Goal: Information Seeking & Learning: Check status

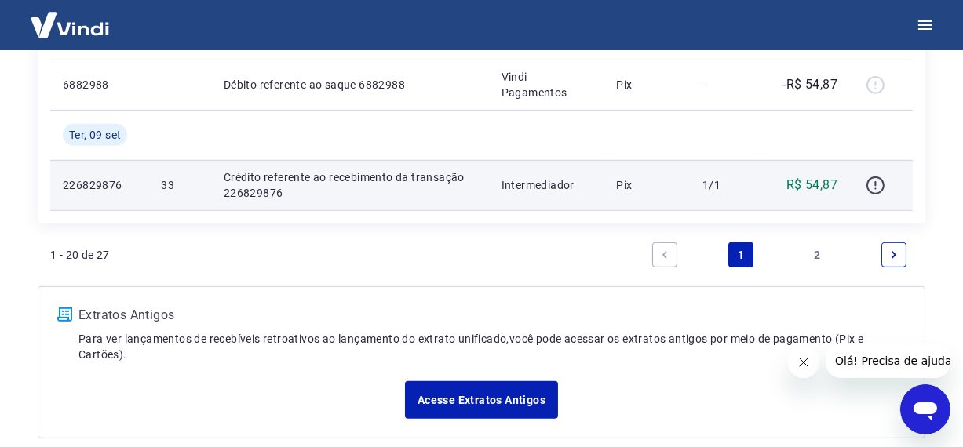
scroll to position [1568, 0]
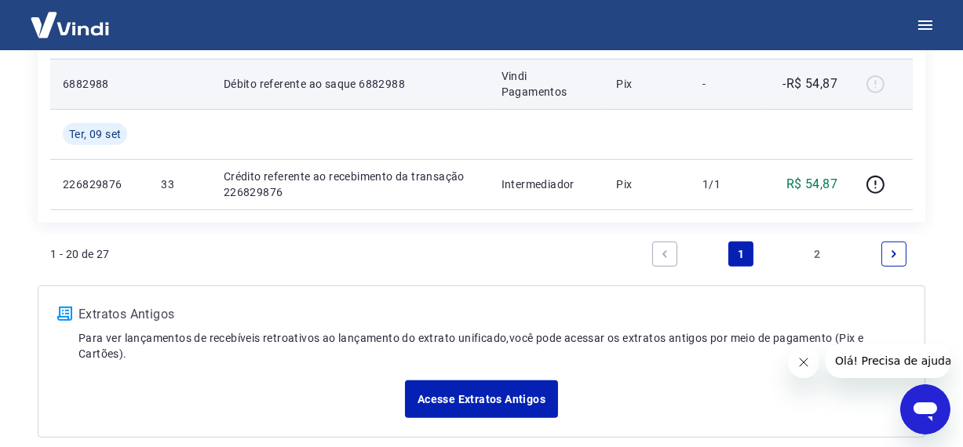
click at [833, 82] on p "-R$ 54,87" at bounding box center [810, 84] width 55 height 19
click at [392, 78] on p "Débito referente ao saque 6882988" at bounding box center [350, 84] width 253 height 16
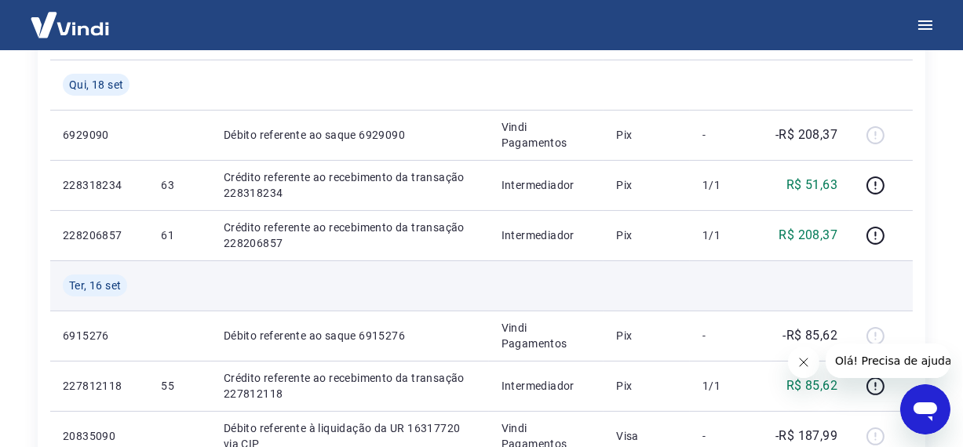
scroll to position [563, 0]
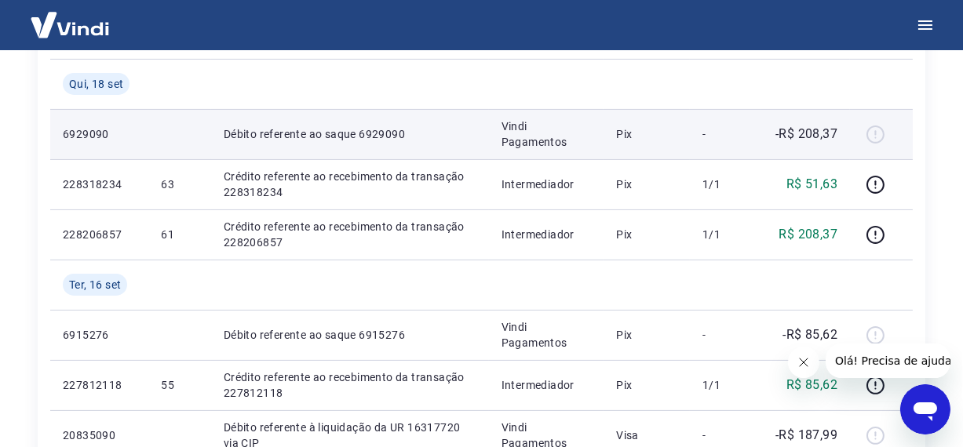
click at [817, 127] on p "-R$ 208,37" at bounding box center [806, 134] width 62 height 19
click at [548, 130] on p "Vindi Pagamentos" at bounding box center [546, 133] width 90 height 31
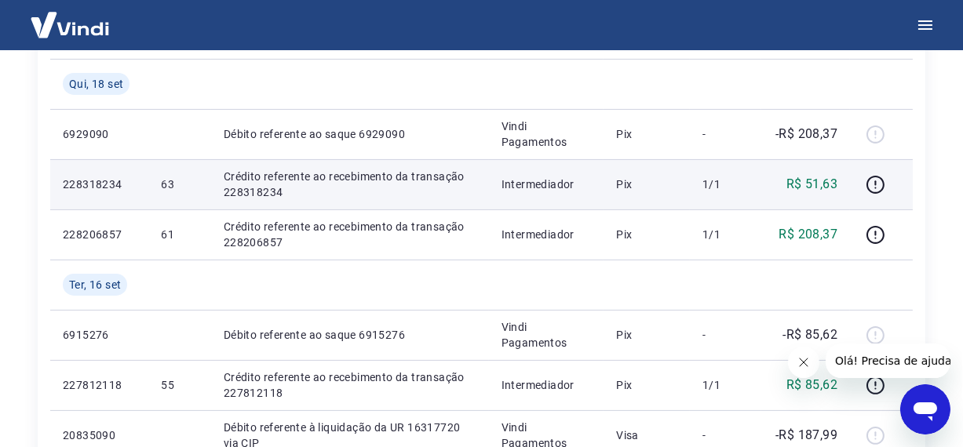
drag, startPoint x: 358, startPoint y: 116, endPoint x: 789, endPoint y: 206, distance: 440.1
click at [359, 117] on td "Débito referente ao saque 6929090" at bounding box center [350, 134] width 278 height 50
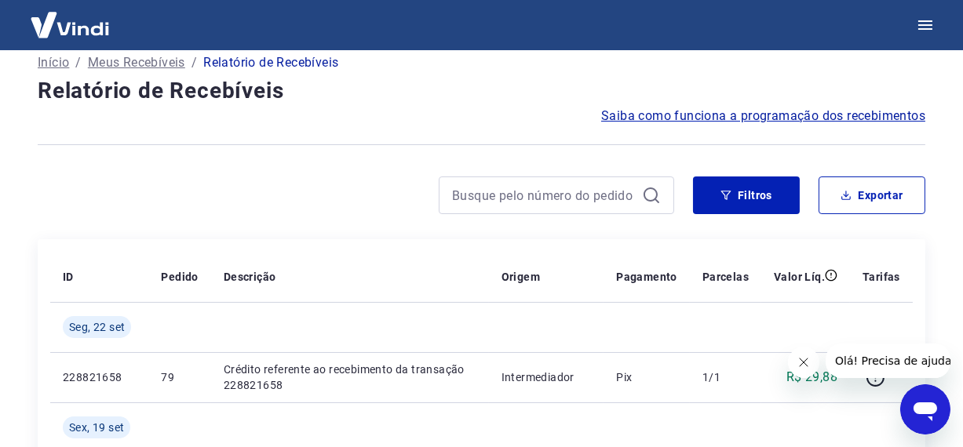
scroll to position [0, 0]
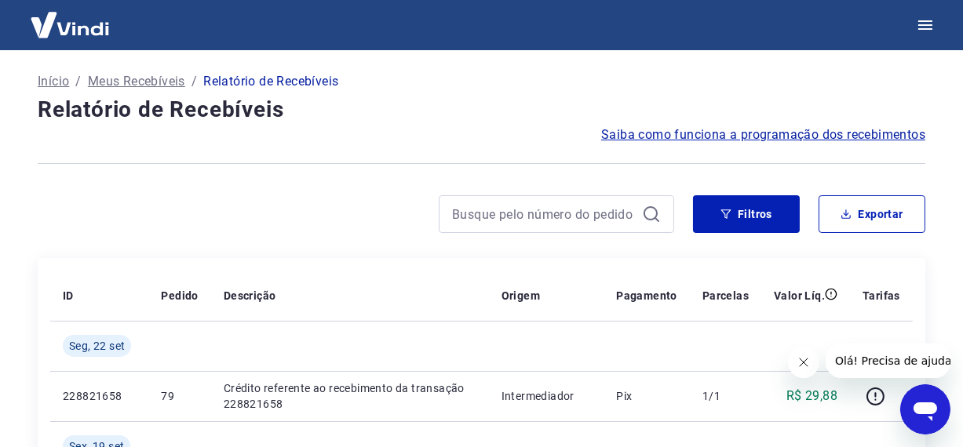
click at [135, 82] on p "Meus Recebíveis" at bounding box center [136, 81] width 97 height 19
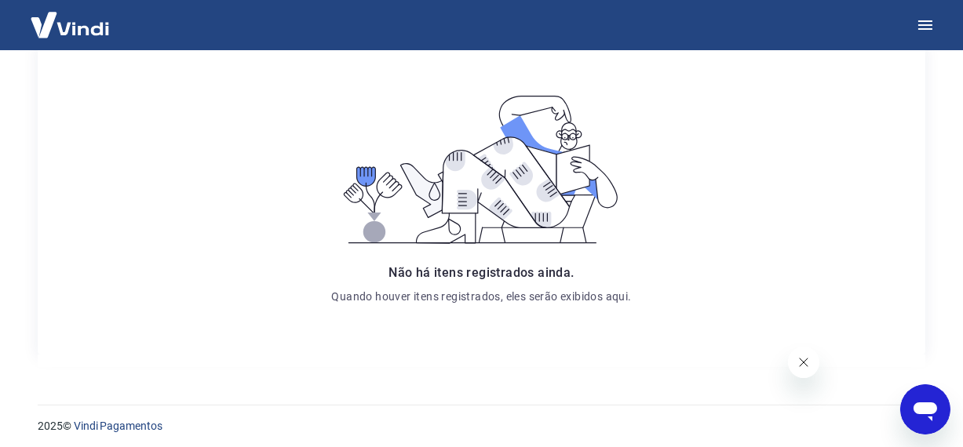
scroll to position [287, 0]
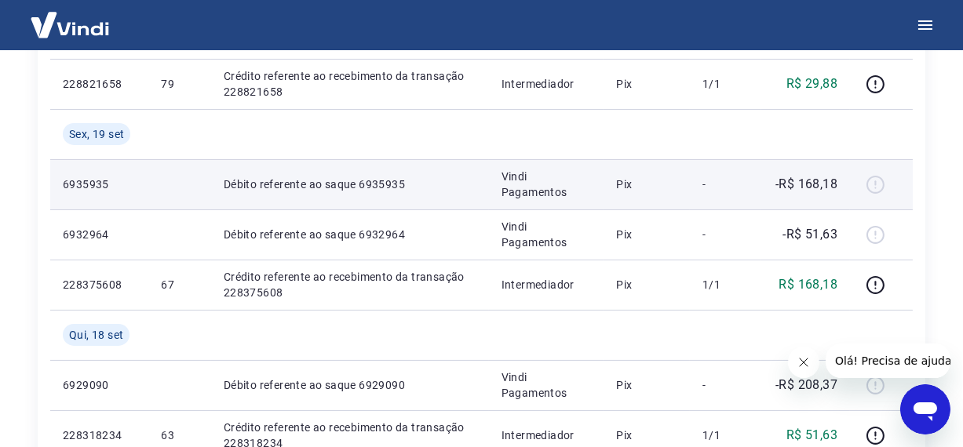
scroll to position [313, 0]
click at [818, 182] on p "-R$ 168,18" at bounding box center [806, 183] width 62 height 19
click at [630, 185] on p "Pix" at bounding box center [646, 184] width 61 height 16
click at [630, 182] on p "Pix" at bounding box center [646, 184] width 61 height 16
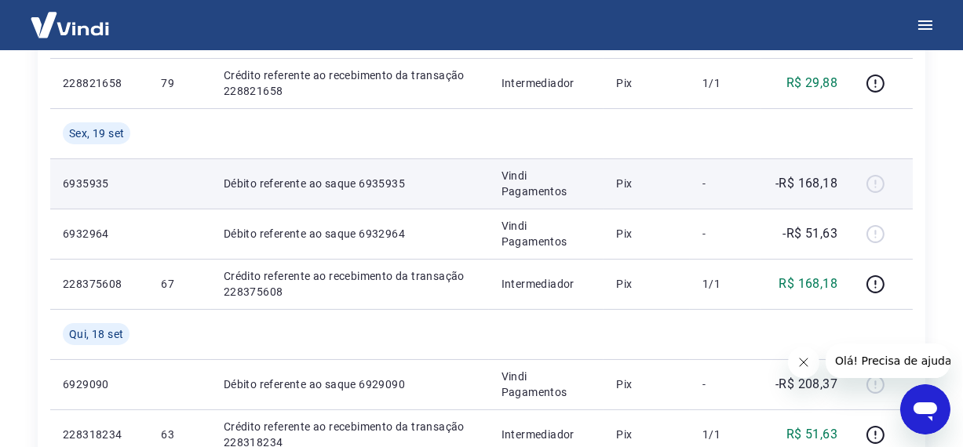
click at [366, 183] on p "Débito referente ao saque 6935935" at bounding box center [350, 184] width 253 height 16
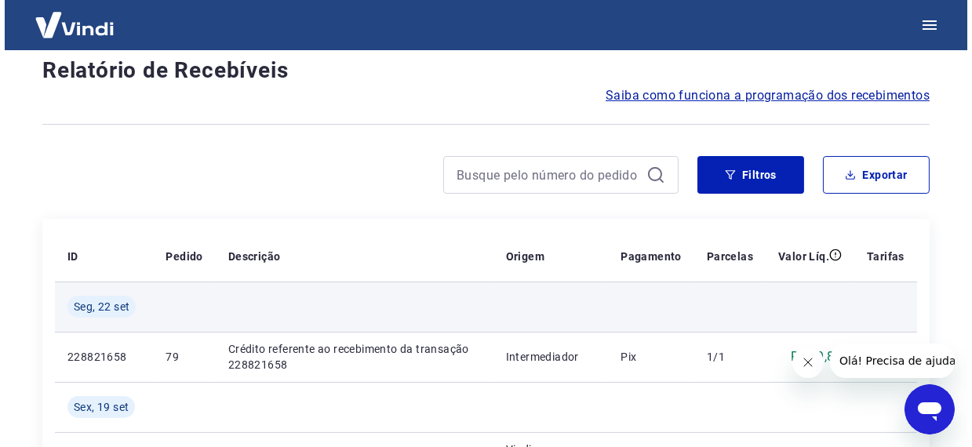
scroll to position [0, 0]
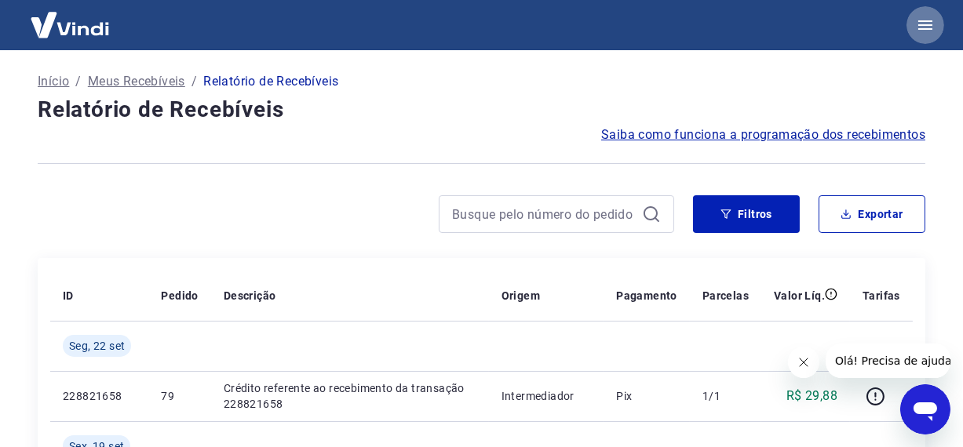
click at [924, 23] on icon "button" at bounding box center [925, 25] width 19 height 19
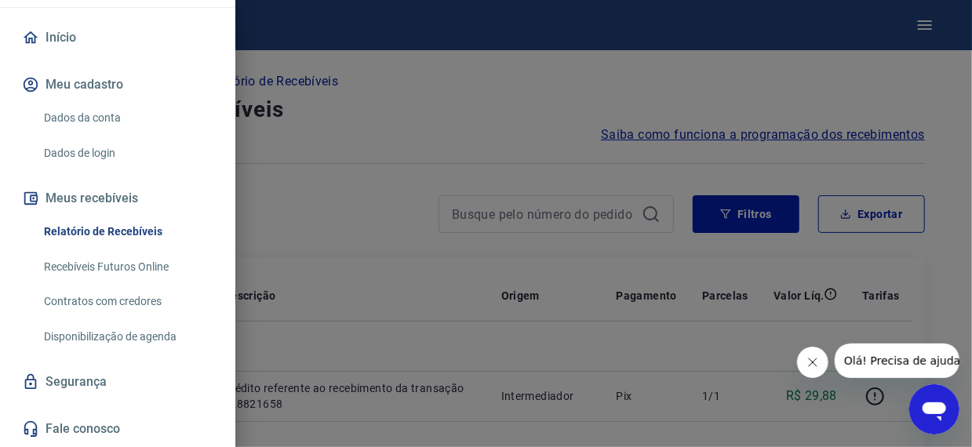
scroll to position [173, 0]
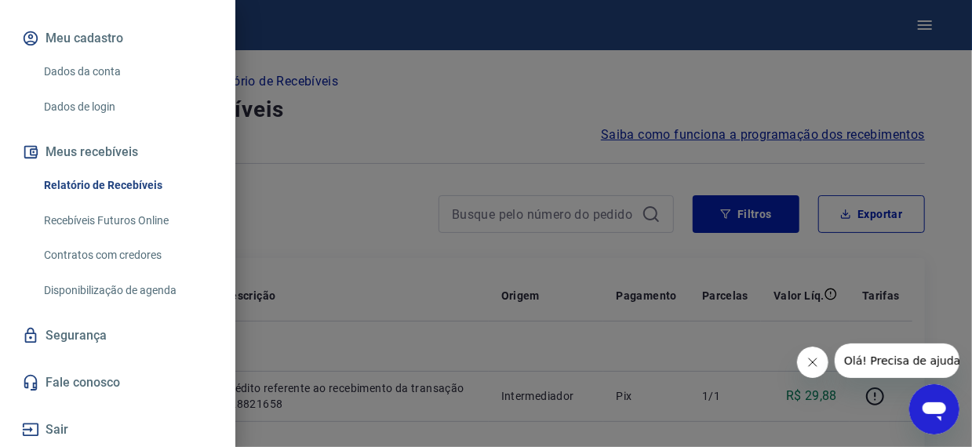
click at [57, 431] on button "Sair" at bounding box center [118, 430] width 198 height 35
